Goal: Task Accomplishment & Management: Use online tool/utility

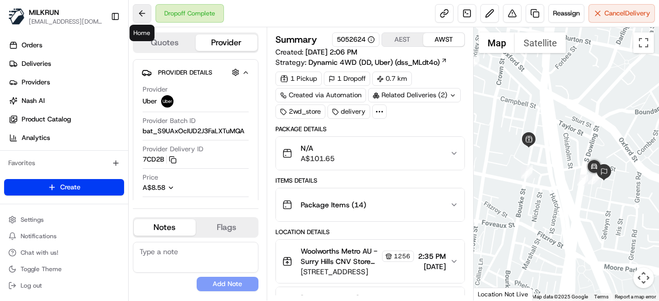
click at [143, 12] on button at bounding box center [142, 13] width 19 height 19
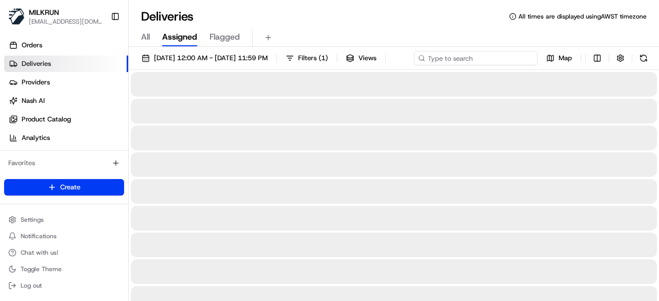
click at [483, 56] on div "[DATE] 12:00 AM - [DATE] 11:59 PM Filters ( 1 ) Views Map" at bounding box center [394, 60] width 531 height 19
paste input "[PERSON_NAME]"
click at [414, 65] on input "[PERSON_NAME]" at bounding box center [476, 58] width 124 height 14
type input "[PERSON_NAME]"
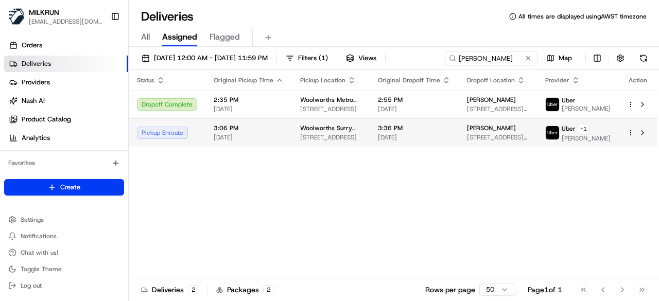
click at [253, 158] on div "Status Original Pickup Time Pickup Location Original Dropoff Time Dropoff Locat…" at bounding box center [393, 174] width 529 height 209
click at [275, 135] on span "[DATE]" at bounding box center [249, 137] width 70 height 8
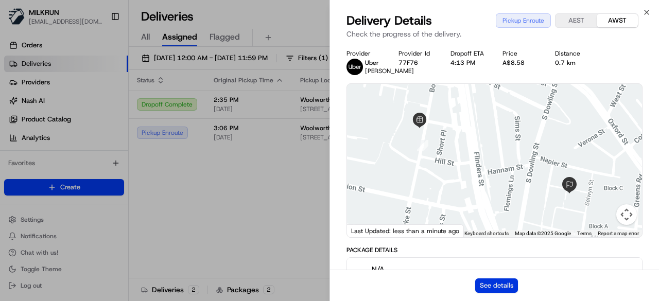
click at [516, 284] on button "See details" at bounding box center [496, 286] width 43 height 14
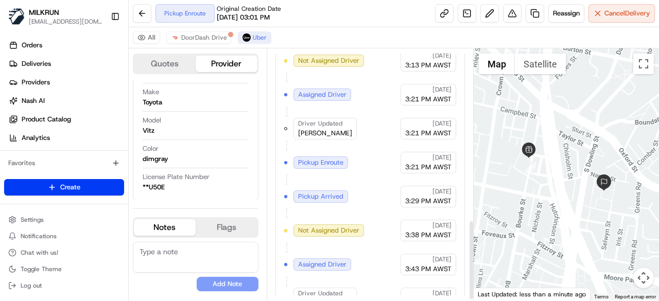
scroll to position [541, 0]
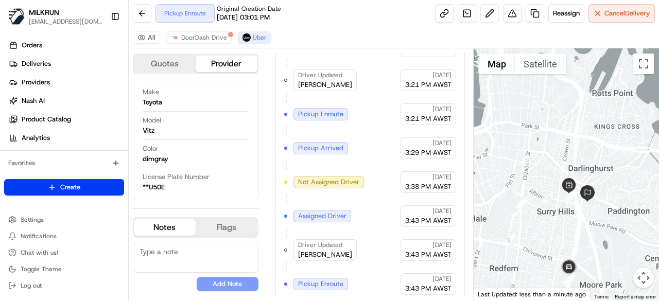
drag, startPoint x: 575, startPoint y: 228, endPoint x: 567, endPoint y: 201, distance: 28.5
click at [567, 201] on div at bounding box center [567, 174] width 186 height 252
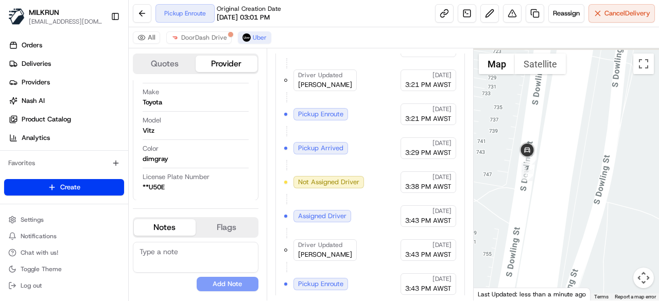
drag, startPoint x: 493, startPoint y: 195, endPoint x: 572, endPoint y: 216, distance: 81.0
click at [572, 216] on div at bounding box center [567, 174] width 186 height 252
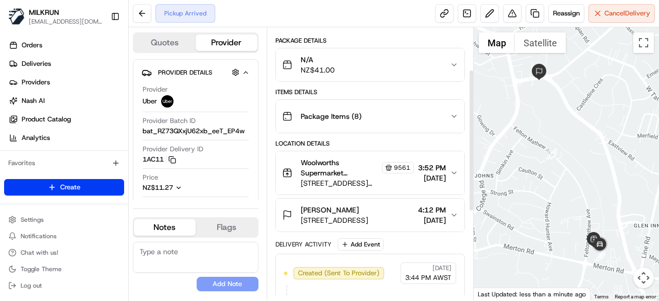
scroll to position [103, 0]
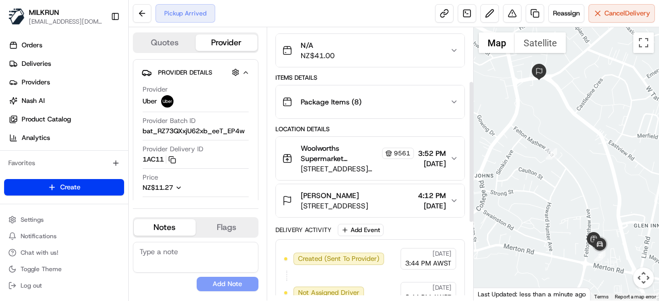
click at [629, 23] on div "Pickup Arrived Reassign Cancel Delivery" at bounding box center [394, 13] width 531 height 27
click at [620, 10] on span "Cancel Delivery" at bounding box center [628, 13] width 46 height 9
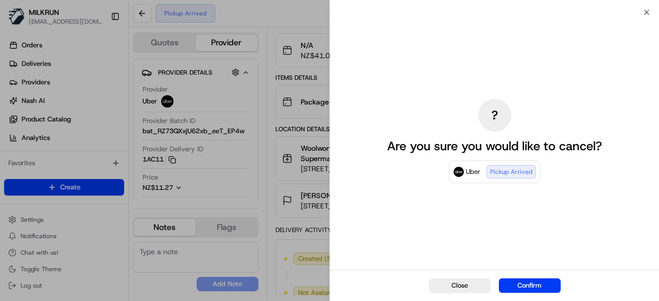
click at [521, 278] on div "Close Confirm" at bounding box center [494, 285] width 329 height 31
click at [522, 278] on div "Close Confirm" at bounding box center [494, 285] width 329 height 31
click at [526, 291] on button "Confirm" at bounding box center [530, 286] width 62 height 14
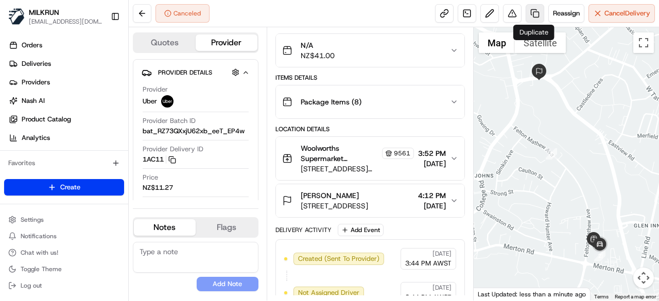
click at [533, 12] on link at bounding box center [535, 13] width 19 height 19
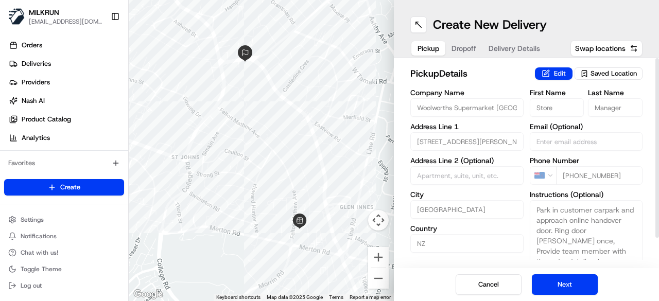
click at [470, 46] on span "Dropoff" at bounding box center [464, 48] width 25 height 10
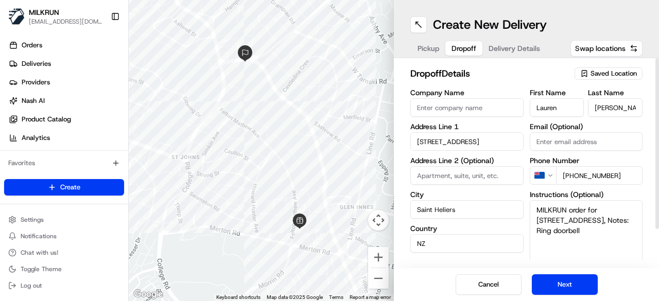
click at [431, 142] on input "342 Saint Heliers Bay Road" at bounding box center [467, 141] width 113 height 19
drag, startPoint x: 440, startPoint y: 140, endPoint x: 543, endPoint y: 141, distance: 103.0
click at [543, 141] on div "Company Name Address Line 1 30B Sa Saint Heliers Bay Road Address Line 2 (Optio…" at bounding box center [527, 197] width 232 height 216
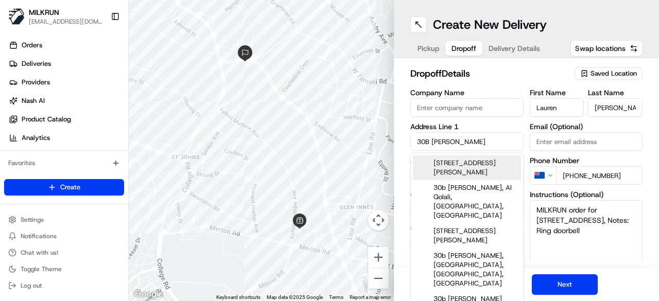
click at [457, 174] on div "30b Sayegh Street, Saint Heliers, Auckland, New Zealand" at bounding box center [467, 168] width 108 height 25
type input "30 Sayegh Street, St Heliers, Auckland 1071, New Zealand"
type input "Auckland"
type input "New Zealand"
type input "30 Sayegh Street"
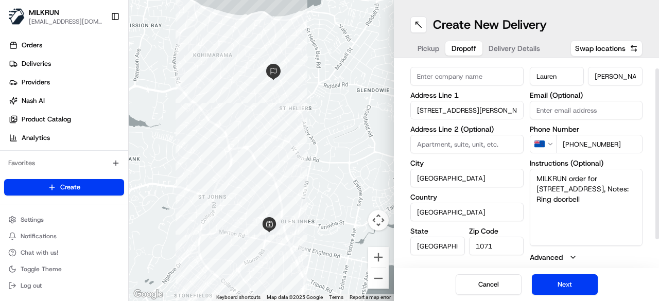
scroll to position [45, 0]
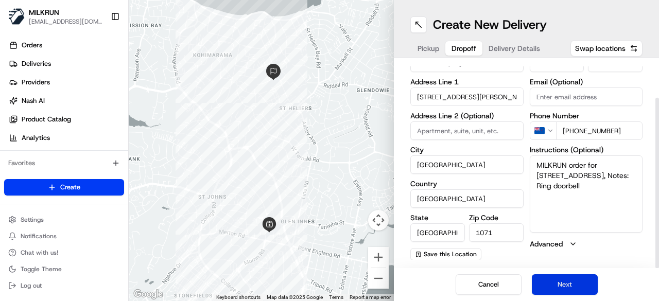
click at [560, 286] on button "Next" at bounding box center [565, 285] width 66 height 21
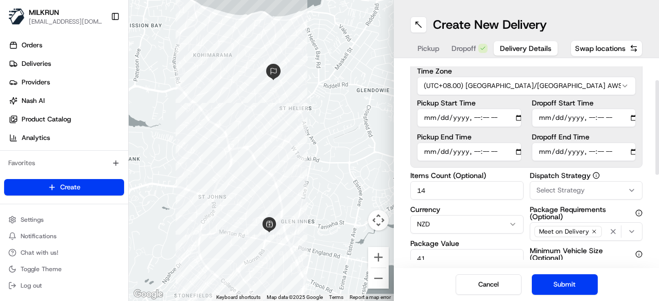
scroll to position [0, 0]
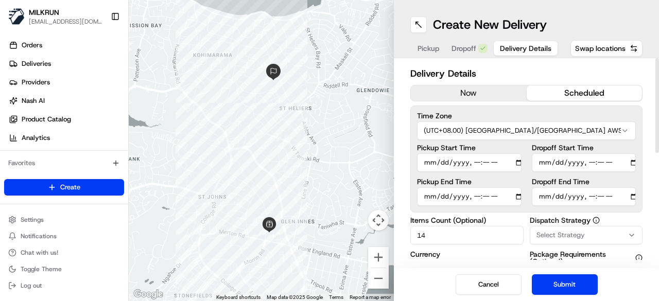
click at [490, 92] on button "now" at bounding box center [469, 93] width 116 height 15
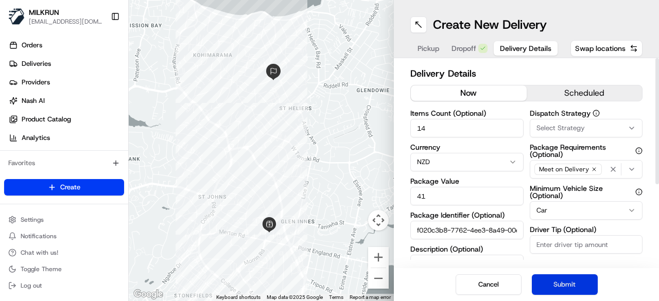
click at [574, 294] on button "Submit" at bounding box center [565, 285] width 66 height 21
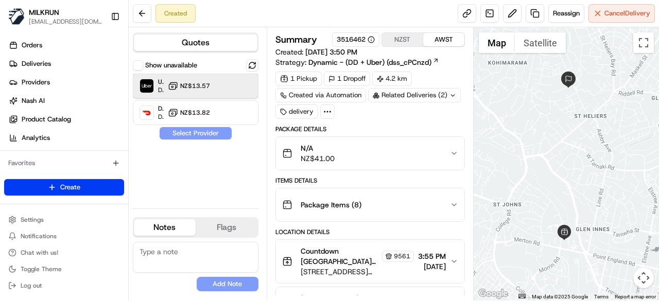
click at [218, 88] on div "Uber Dropoff ETA 28 minutes NZ$13.57" at bounding box center [196, 86] width 126 height 25
click at [204, 128] on button "Assign Provider" at bounding box center [195, 133] width 73 height 12
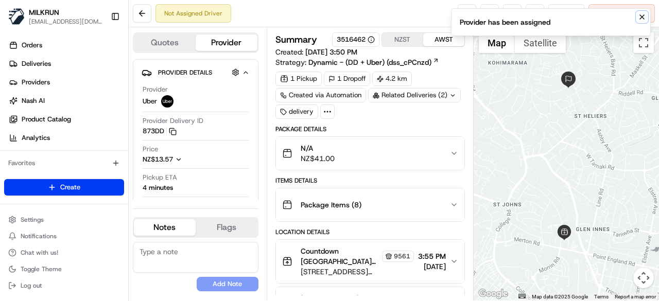
click at [641, 16] on icon "Notifications (F8)" at bounding box center [642, 17] width 8 height 8
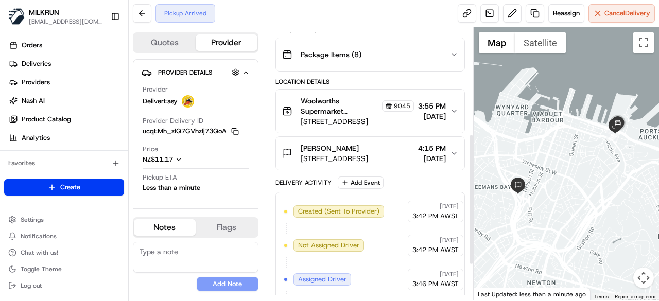
scroll to position [155, 0]
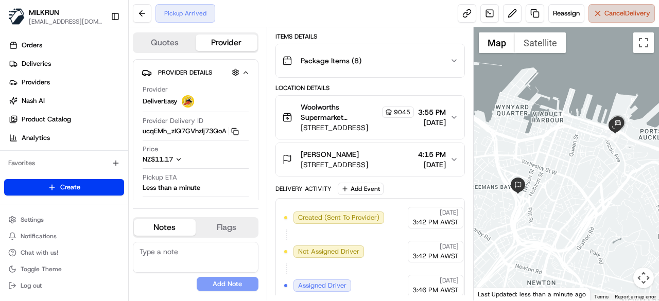
click at [607, 18] on button "Cancel Delivery" at bounding box center [622, 13] width 66 height 19
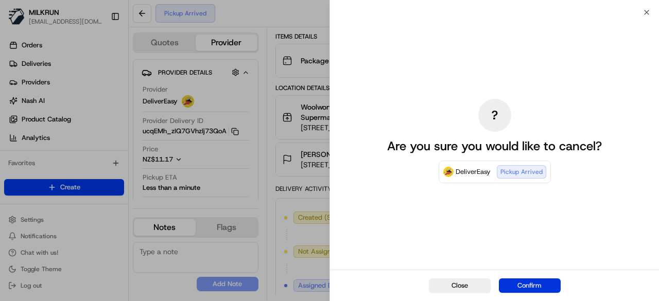
click at [517, 283] on button "Confirm" at bounding box center [530, 286] width 62 height 14
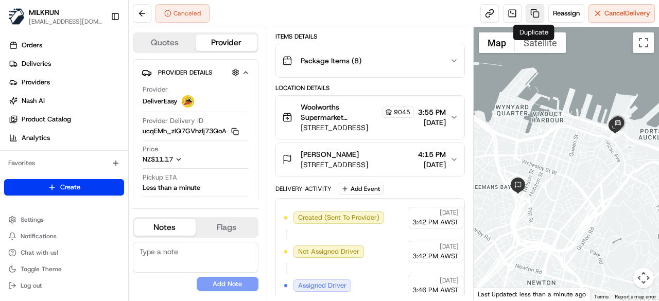
click at [534, 12] on link at bounding box center [535, 13] width 19 height 19
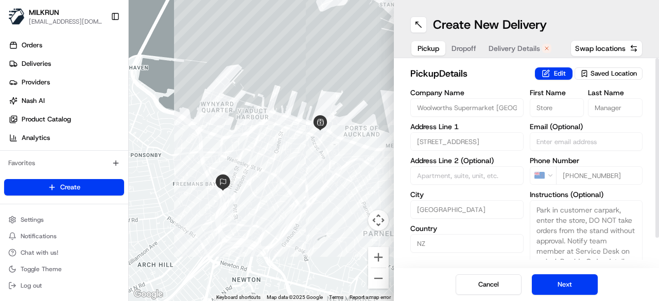
click at [463, 48] on span "Dropoff" at bounding box center [464, 48] width 25 height 10
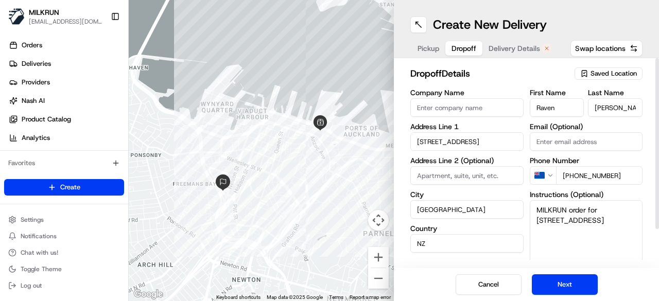
click at [501, 52] on span "Delivery Details" at bounding box center [515, 48] width 52 height 10
click at [470, 45] on span "Dropoff" at bounding box center [464, 48] width 25 height 10
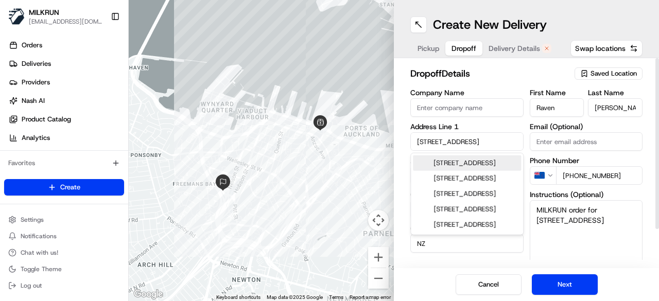
click at [492, 140] on input "14 Union Street" at bounding box center [467, 141] width 113 height 19
click at [492, 139] on input "14 Union Street" at bounding box center [467, 141] width 113 height 19
click at [492, 138] on input "14 Union Street" at bounding box center [467, 141] width 113 height 19
type input "1"
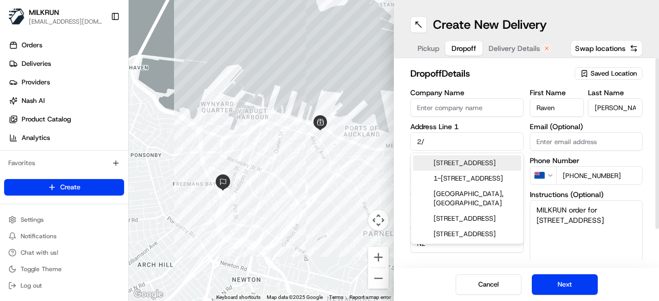
type input "2"
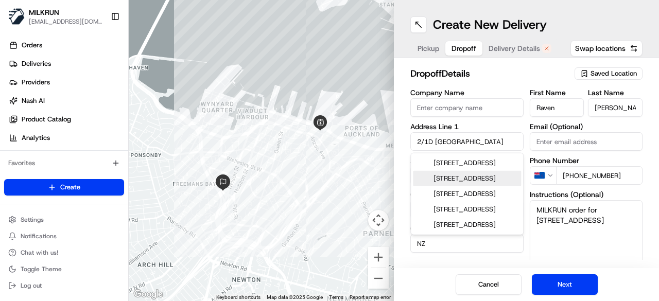
click at [489, 186] on div "2/1d Calgary Street, Sandringham, Auckland, New Zealand" at bounding box center [467, 178] width 108 height 15
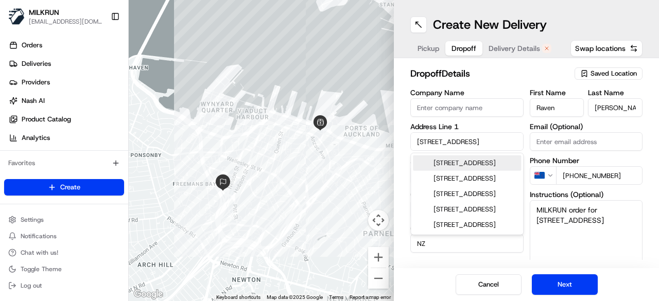
type input "2/1D Calgary Street, Sandringham, Auckland 1041, New Zealand"
type input "2"
type input "Auckland"
type input "New Zealand"
type input "1041"
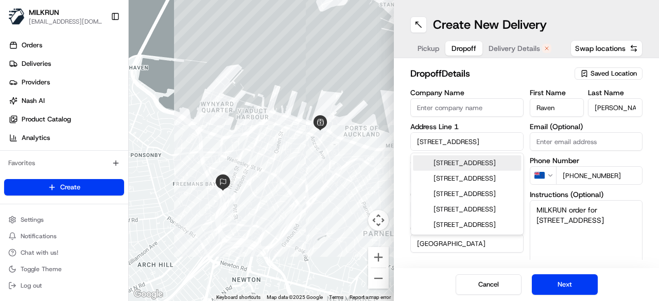
type input "1D Calgary Street"
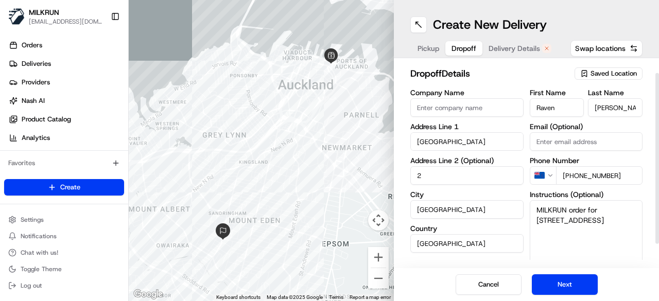
scroll to position [45, 0]
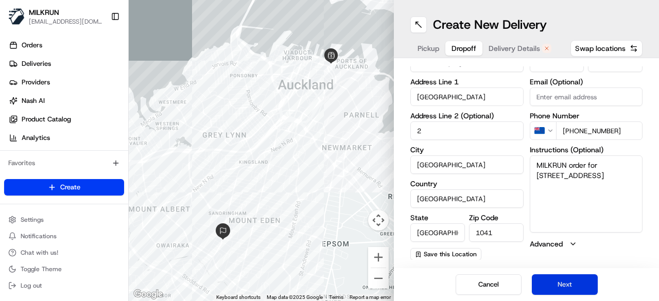
click at [556, 286] on button "Next" at bounding box center [565, 285] width 66 height 21
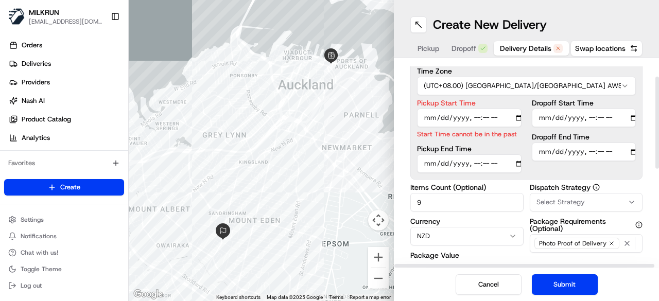
scroll to position [0, 0]
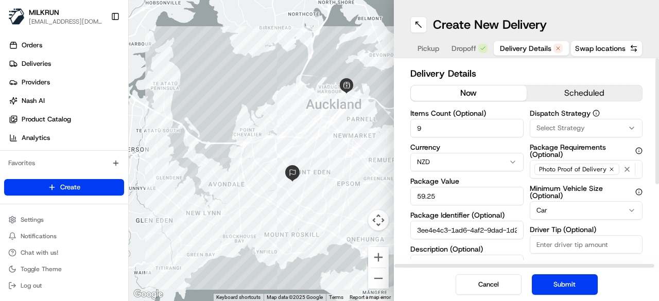
click at [493, 89] on button "now" at bounding box center [469, 93] width 116 height 15
click at [567, 280] on button "Submit" at bounding box center [565, 285] width 66 height 21
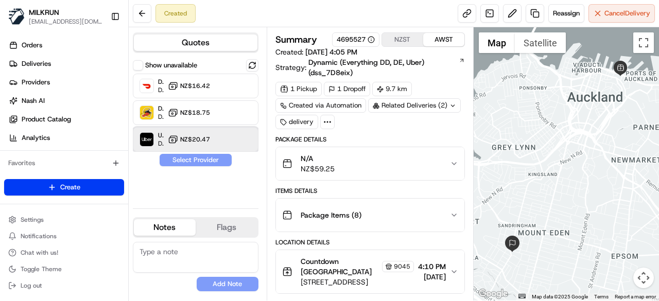
click at [218, 135] on div "Uber Dropoff ETA 41 minutes NZ$20.47" at bounding box center [196, 139] width 126 height 25
click at [201, 157] on button "Assign Provider" at bounding box center [195, 160] width 73 height 12
